Goal: Task Accomplishment & Management: Use online tool/utility

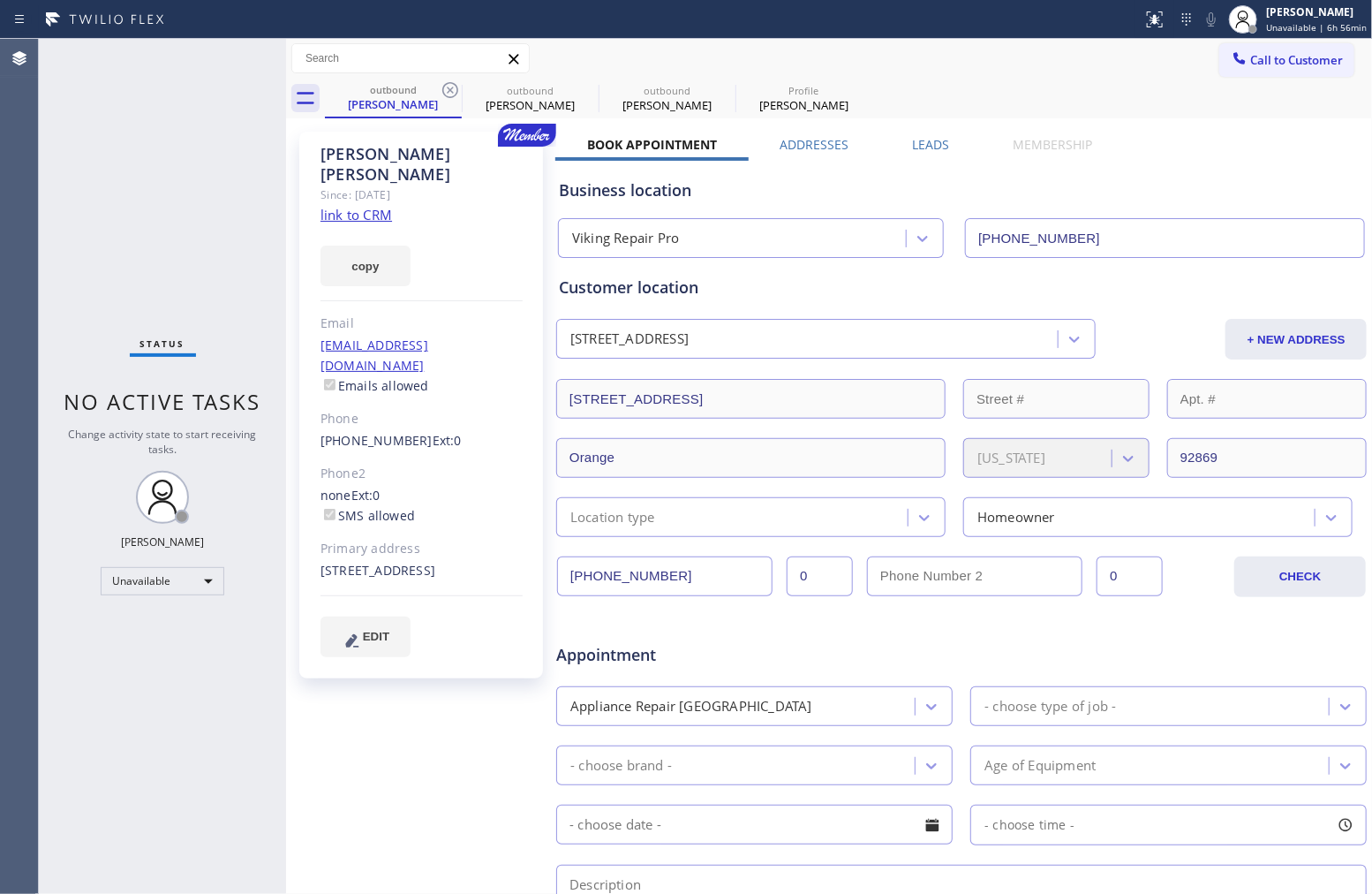
click at [1208, 173] on div "Business location Viking Repair Pro [PHONE_NUMBER]" at bounding box center [962, 209] width 813 height 97
click at [1251, 63] on span "Call to Customer" at bounding box center [1298, 60] width 93 height 16
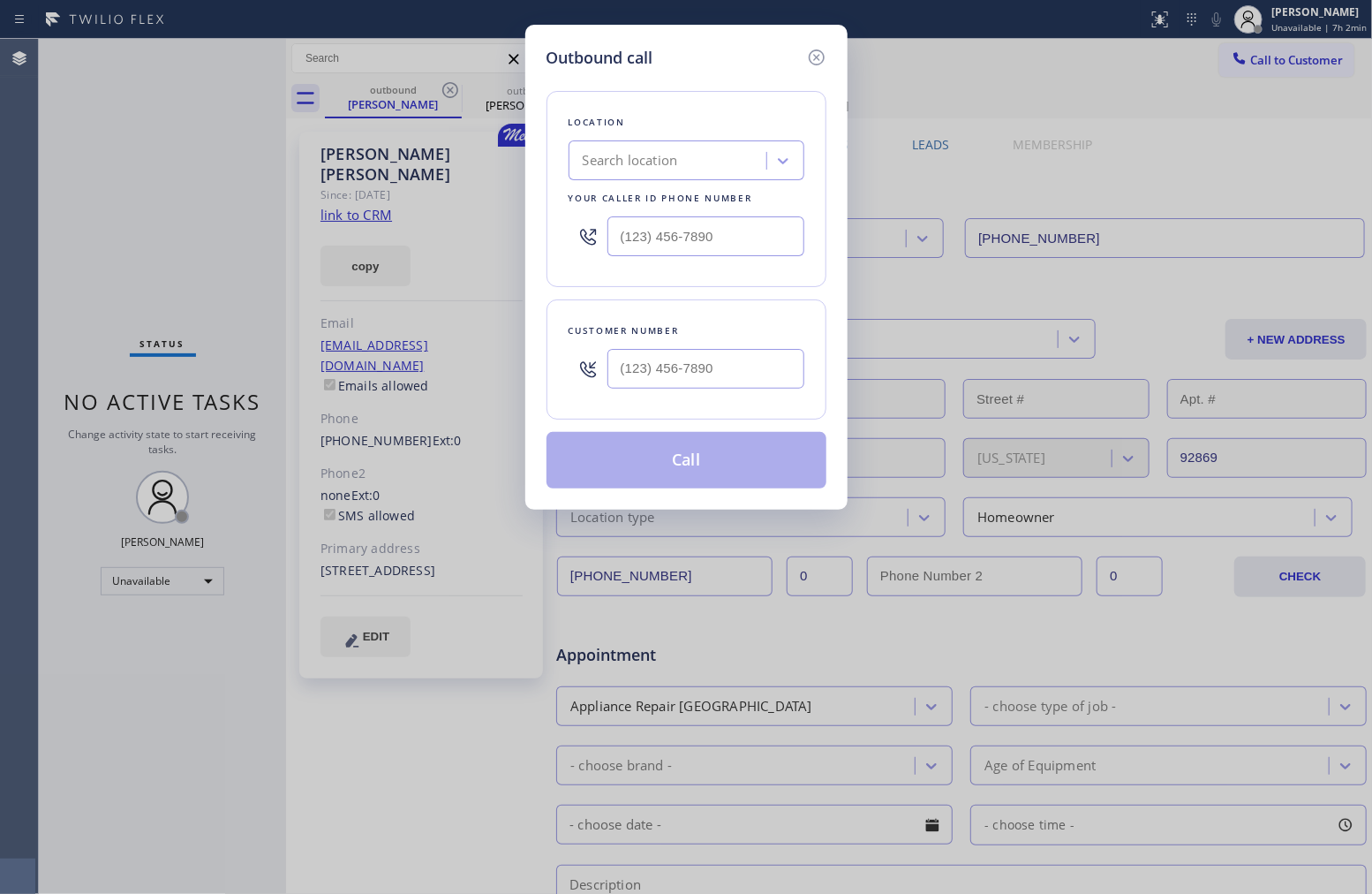
type input "(___) ___-____"
click at [745, 382] on input "(___) ___-____" at bounding box center [706, 369] width 197 height 40
type input "(___) ___-____"
drag, startPoint x: 727, startPoint y: 232, endPoint x: 603, endPoint y: 227, distance: 124.1
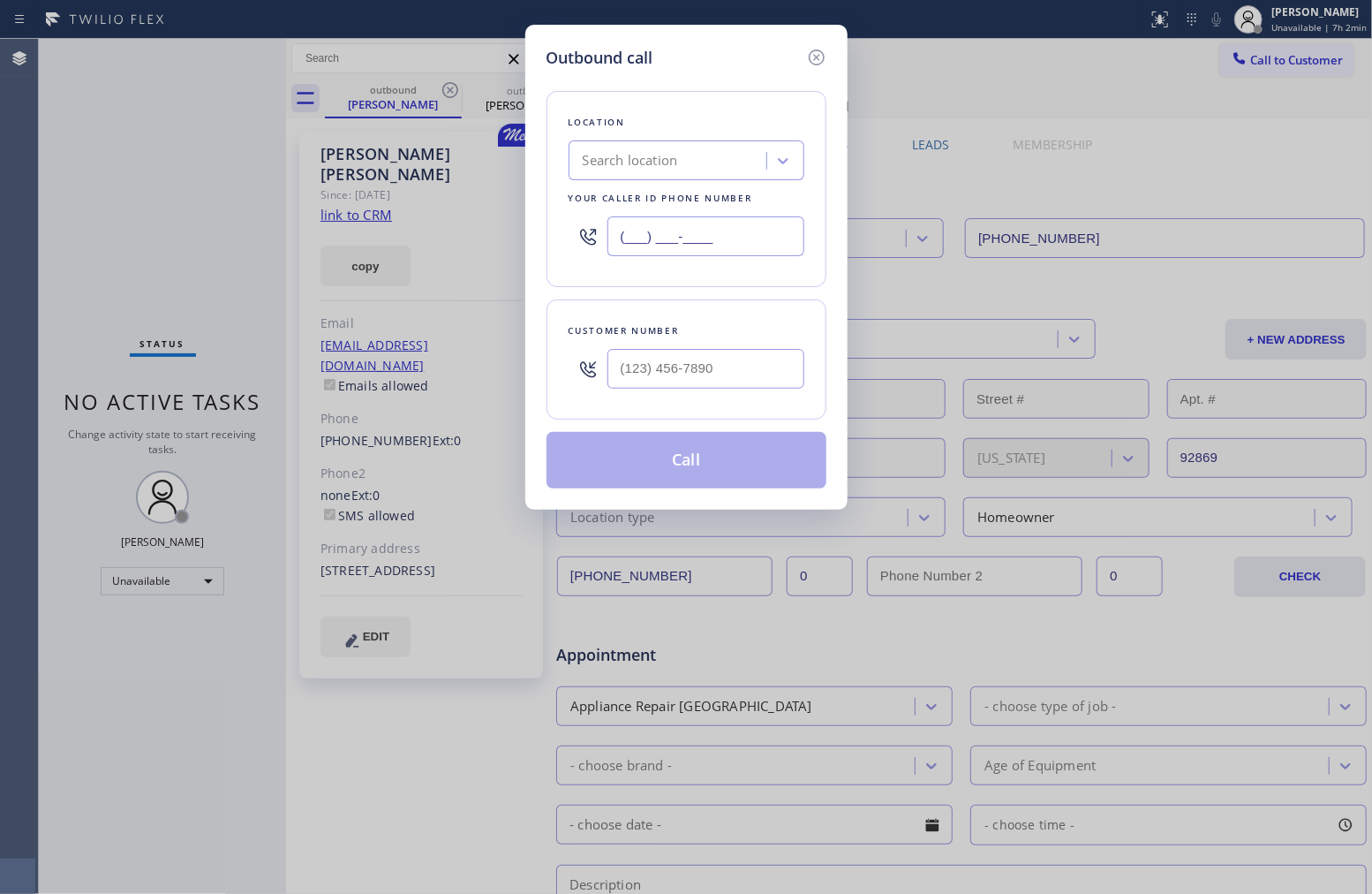
click at [603, 227] on div "(___) ___-____" at bounding box center [687, 236] width 236 height 57
type input "(___) ___-____"
click at [757, 377] on input "(___) ___-____" at bounding box center [706, 369] width 197 height 40
type input "(___) ___-____"
drag, startPoint x: 704, startPoint y: 239, endPoint x: 516, endPoint y: 235, distance: 188.0
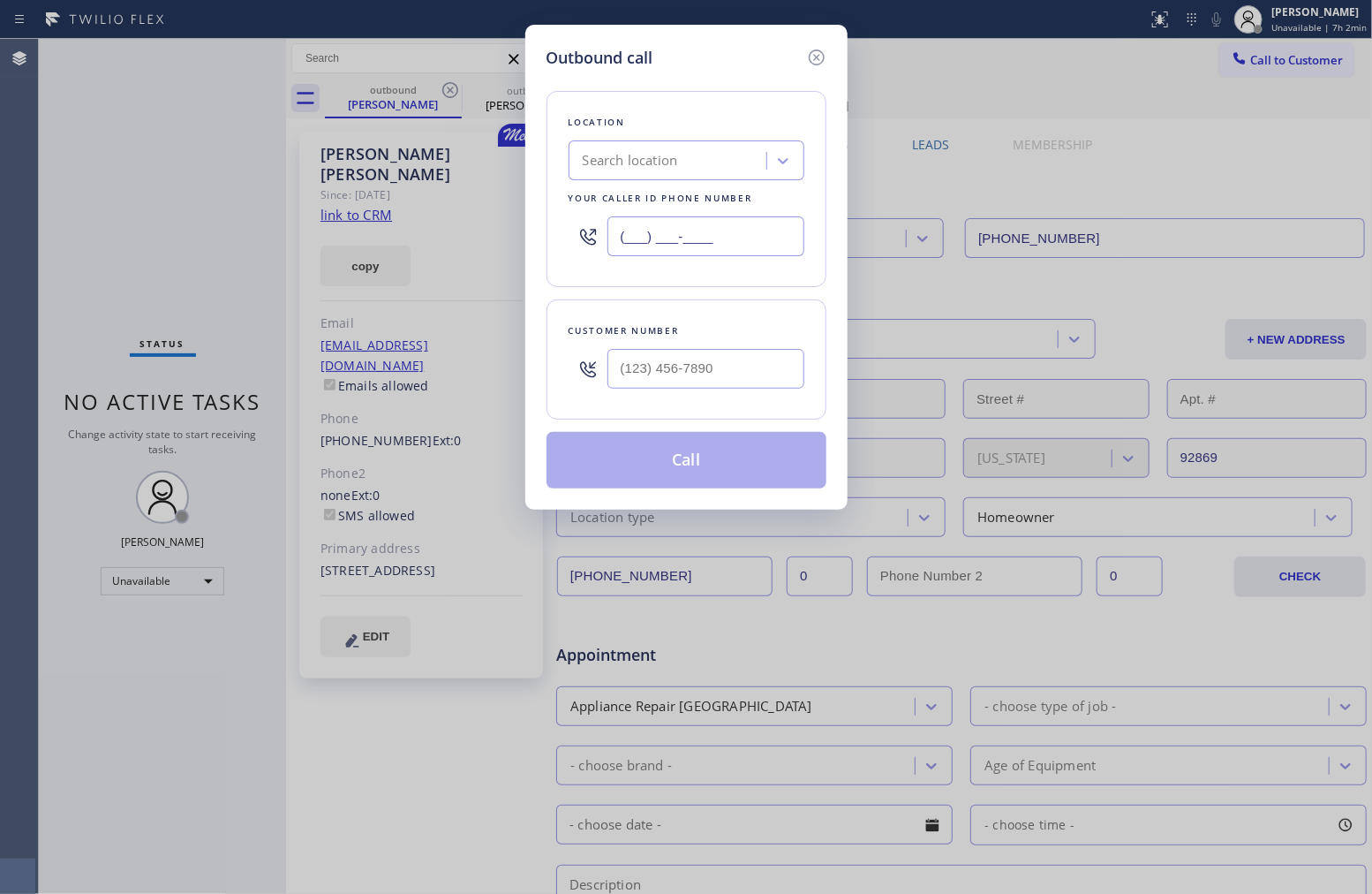
click at [516, 235] on div "Outbound call Location Search location Your caller id phone number (___) ___-__…" at bounding box center [686, 447] width 1372 height 894
paste input "818) 574-5588"
type input "[PHONE_NUMBER]"
click at [712, 363] on input "(___) ___-____" at bounding box center [706, 369] width 197 height 40
paste input "818) 448-8433"
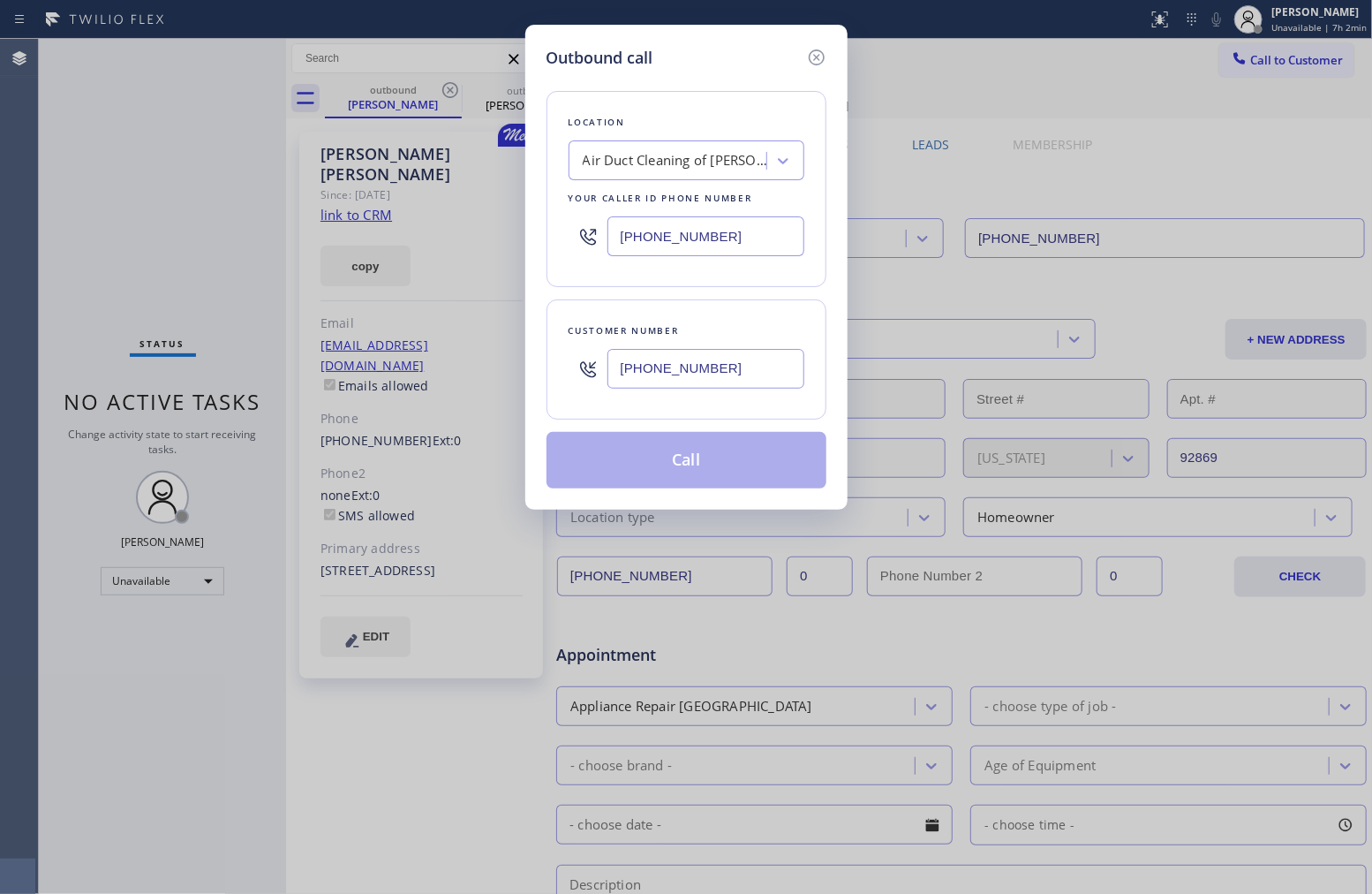
type input "[PHONE_NUMBER]"
click at [717, 330] on div "Customer number" at bounding box center [687, 330] width 236 height 19
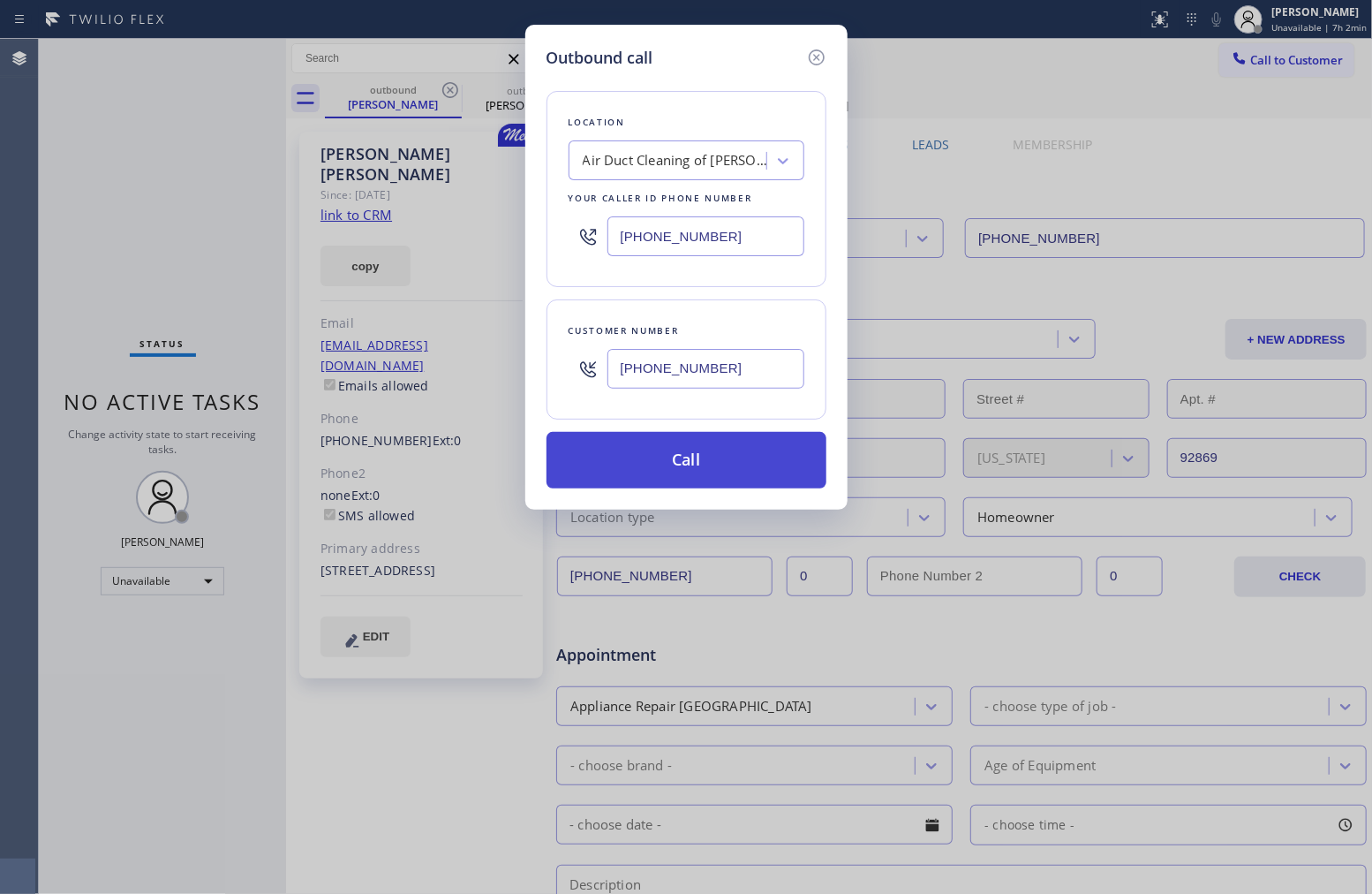
click at [717, 455] on button "Call" at bounding box center [686, 460] width 280 height 56
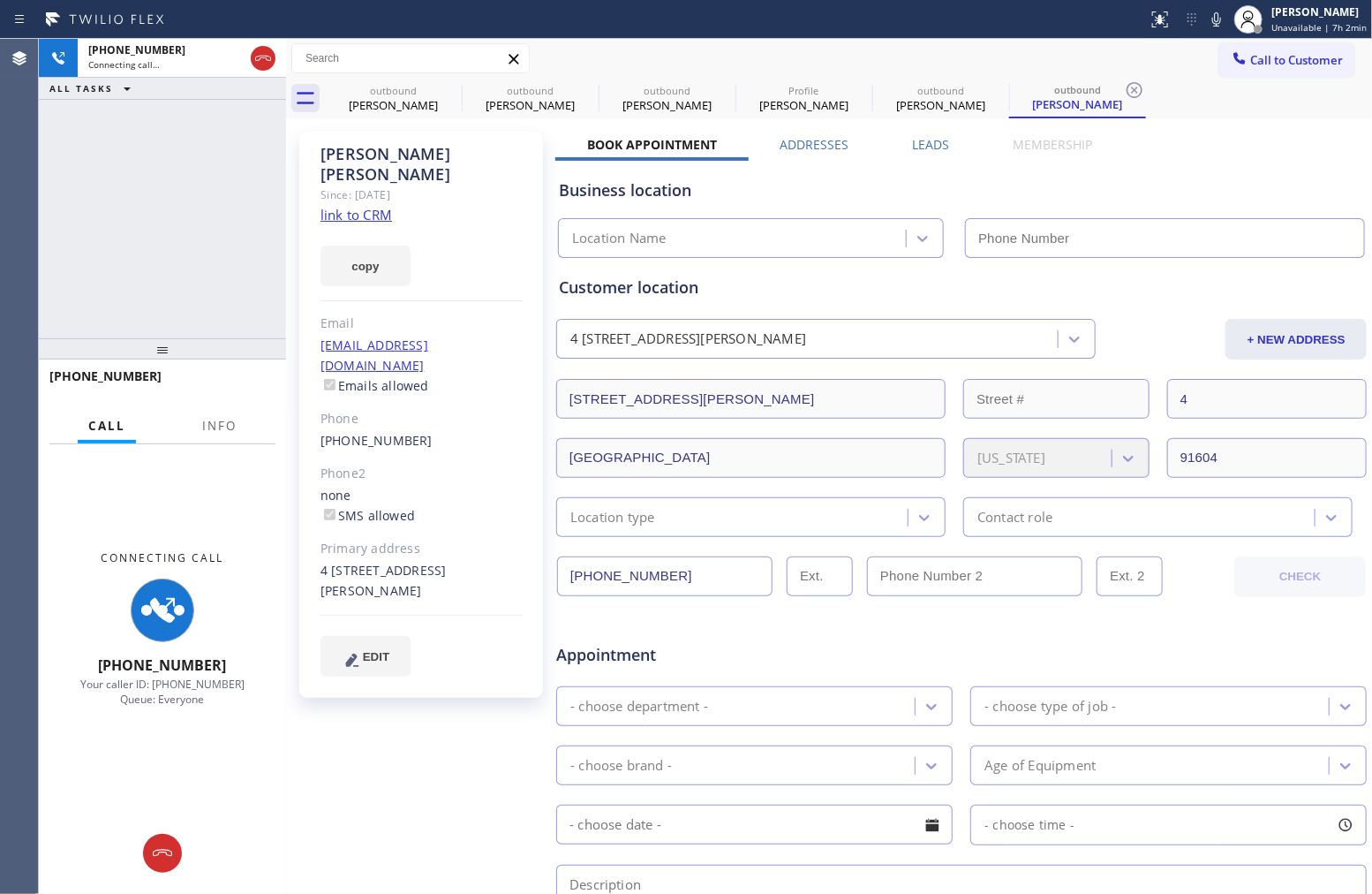
type input "[PHONE_NUMBER]"
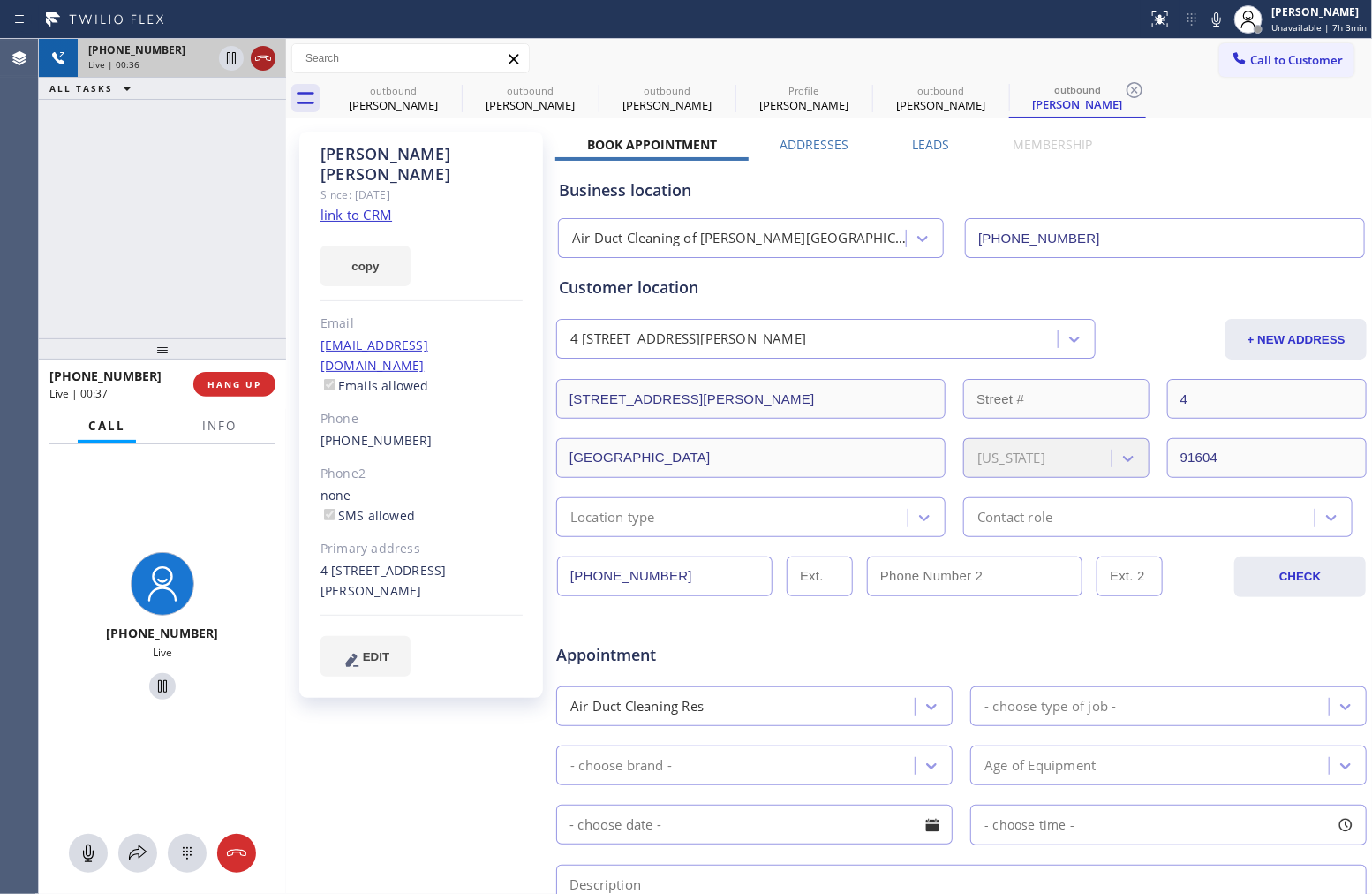
click at [256, 51] on icon at bounding box center [263, 57] width 21 height 21
click at [206, 241] on div "[PHONE_NUMBER] Live | 00:37 ALL TASKS ALL TASKS ACTIVE TASKS TASKS IN WRAP UP" at bounding box center [162, 188] width 247 height 299
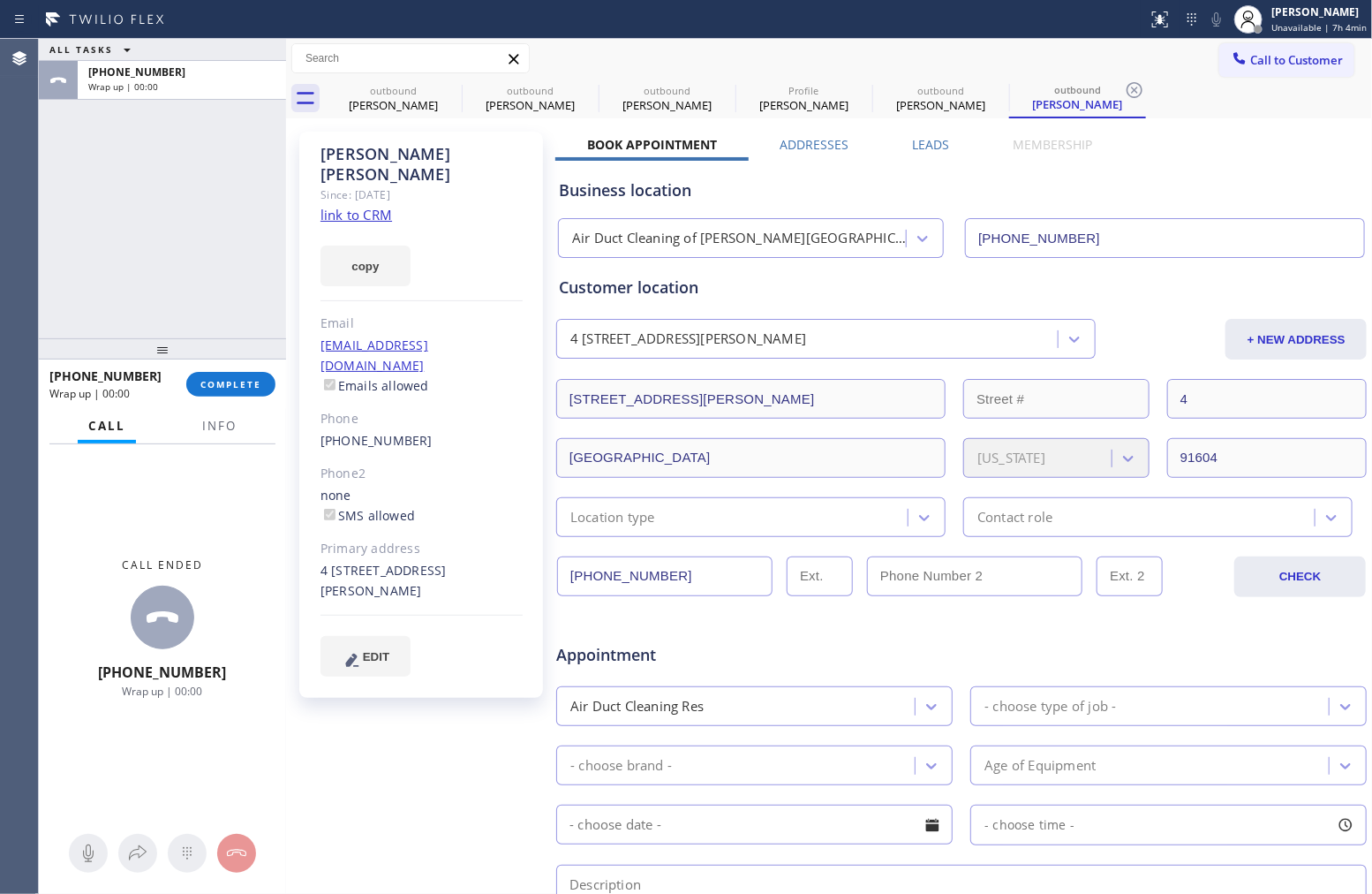
drag, startPoint x: 226, startPoint y: 381, endPoint x: 182, endPoint y: 300, distance: 92.2
click at [226, 381] on span "COMPLETE" at bounding box center [230, 384] width 60 height 12
click at [171, 282] on div "ALL TASKS ALL TASKS ACTIVE TASKS TASKS IN WRAP UP [PHONE_NUMBER] Wrap up | 00:00" at bounding box center [162, 188] width 247 height 299
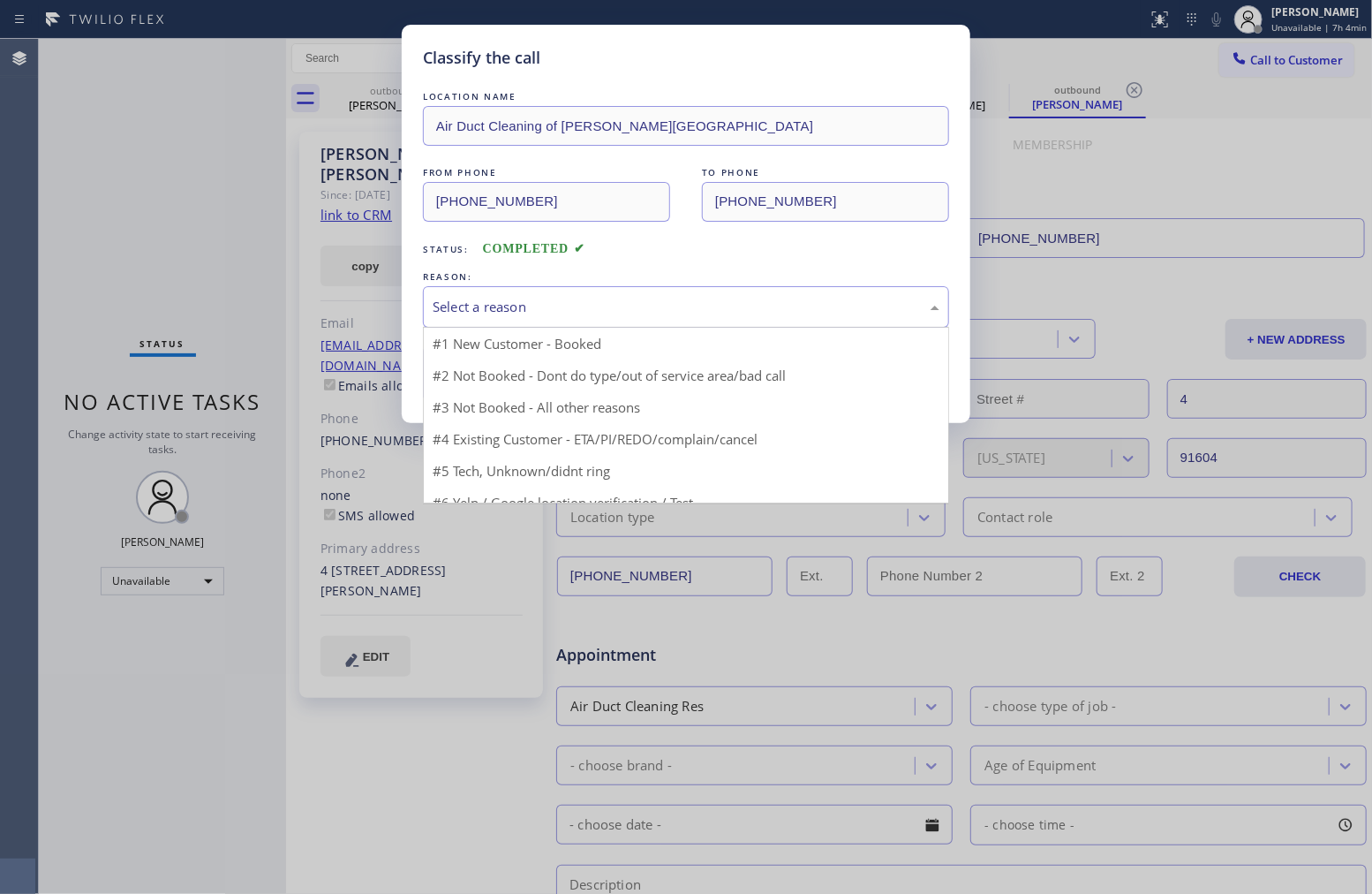
click at [510, 319] on div "Select a reason" at bounding box center [686, 307] width 526 height 42
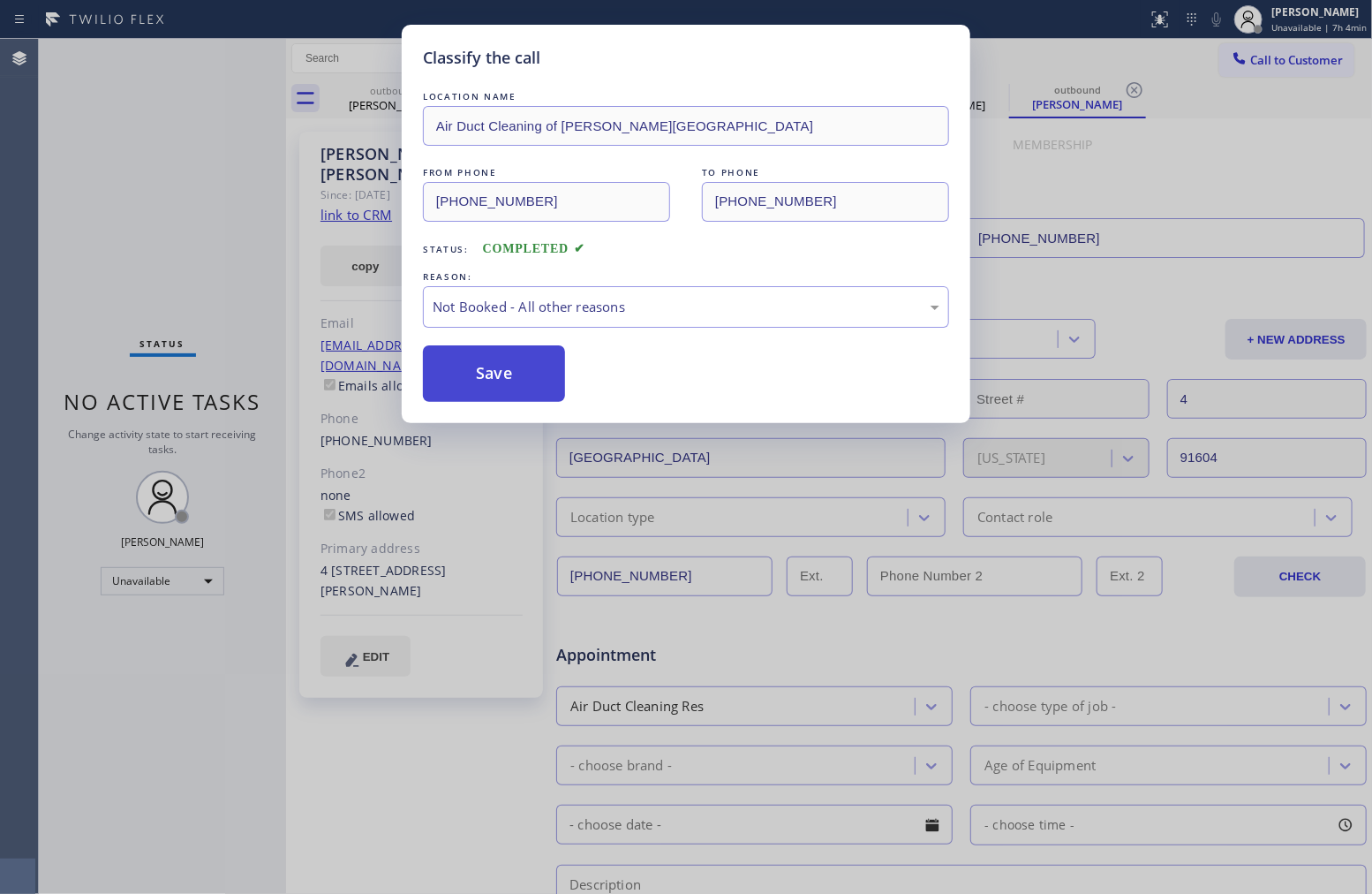
click at [514, 363] on button "Save" at bounding box center [494, 373] width 142 height 56
